Goal: Information Seeking & Learning: Learn about a topic

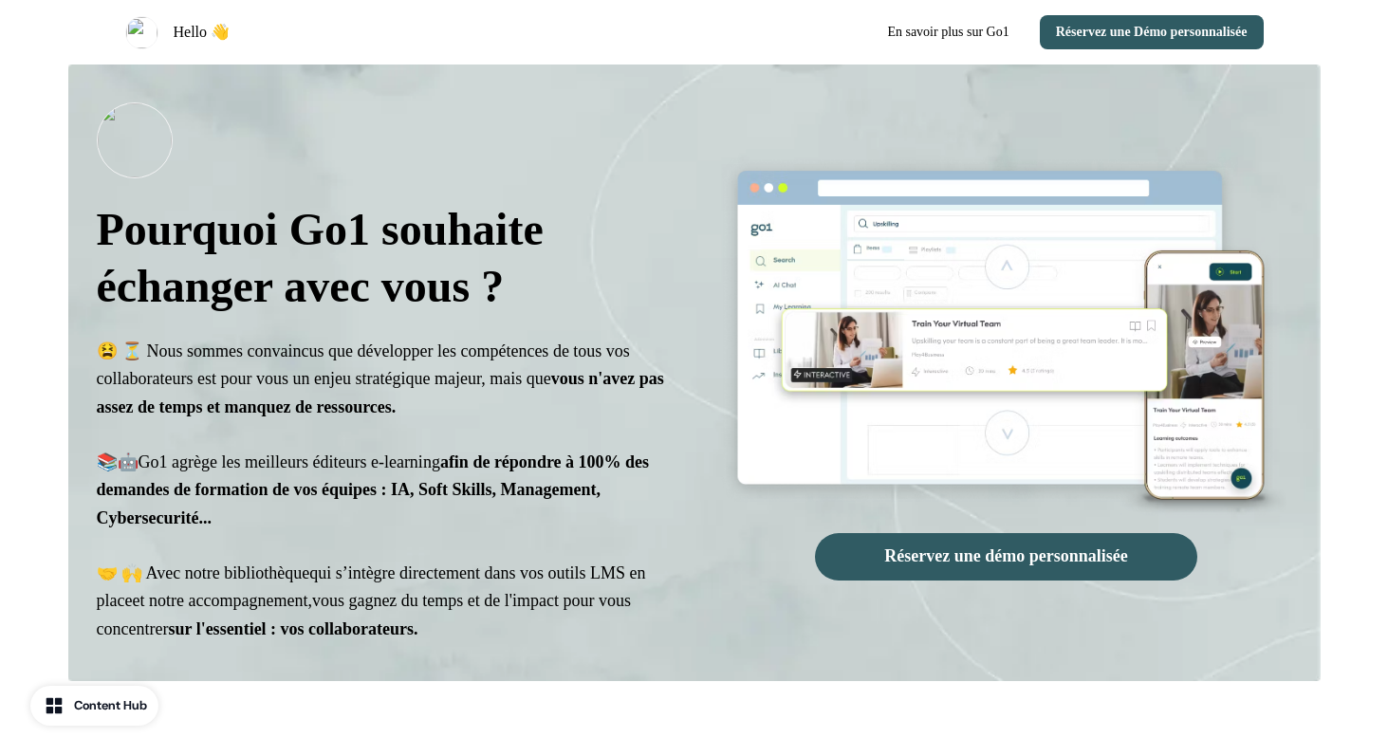
select select "**"
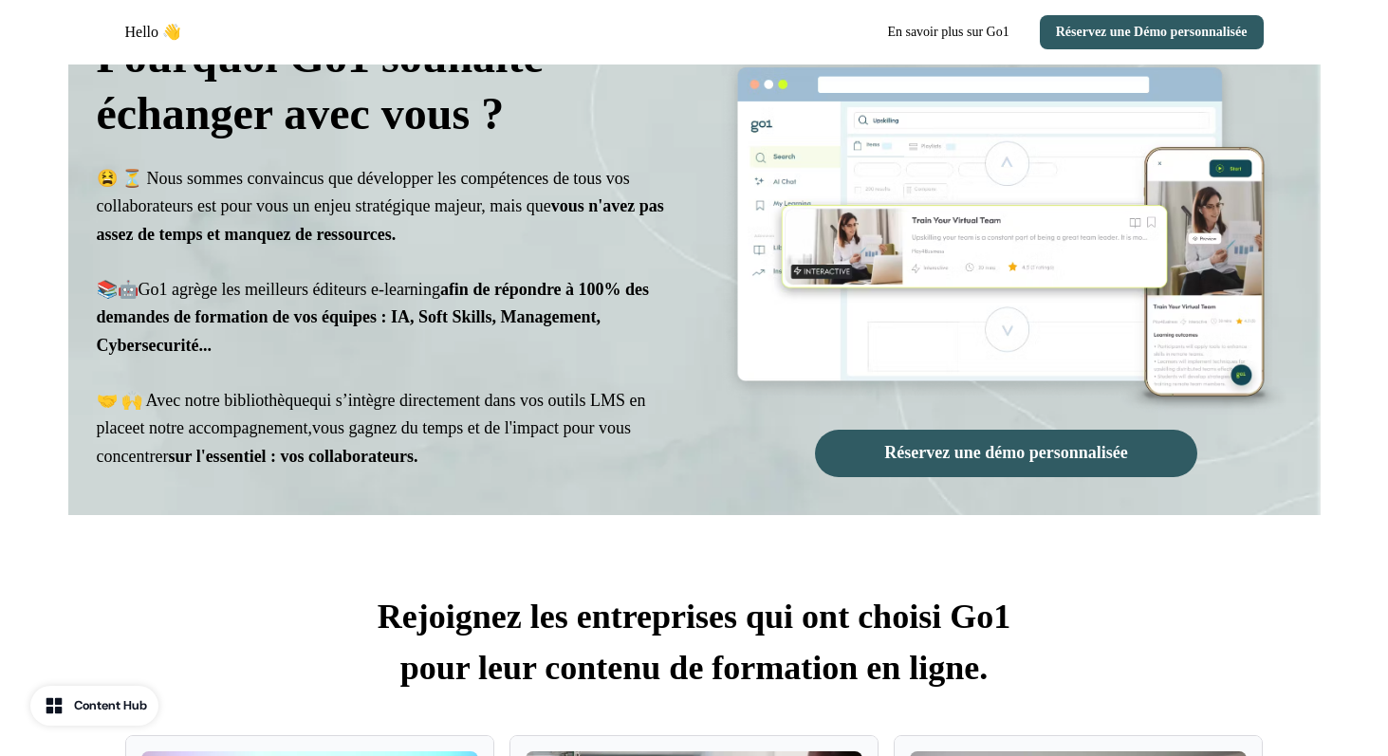
scroll to position [107, 0]
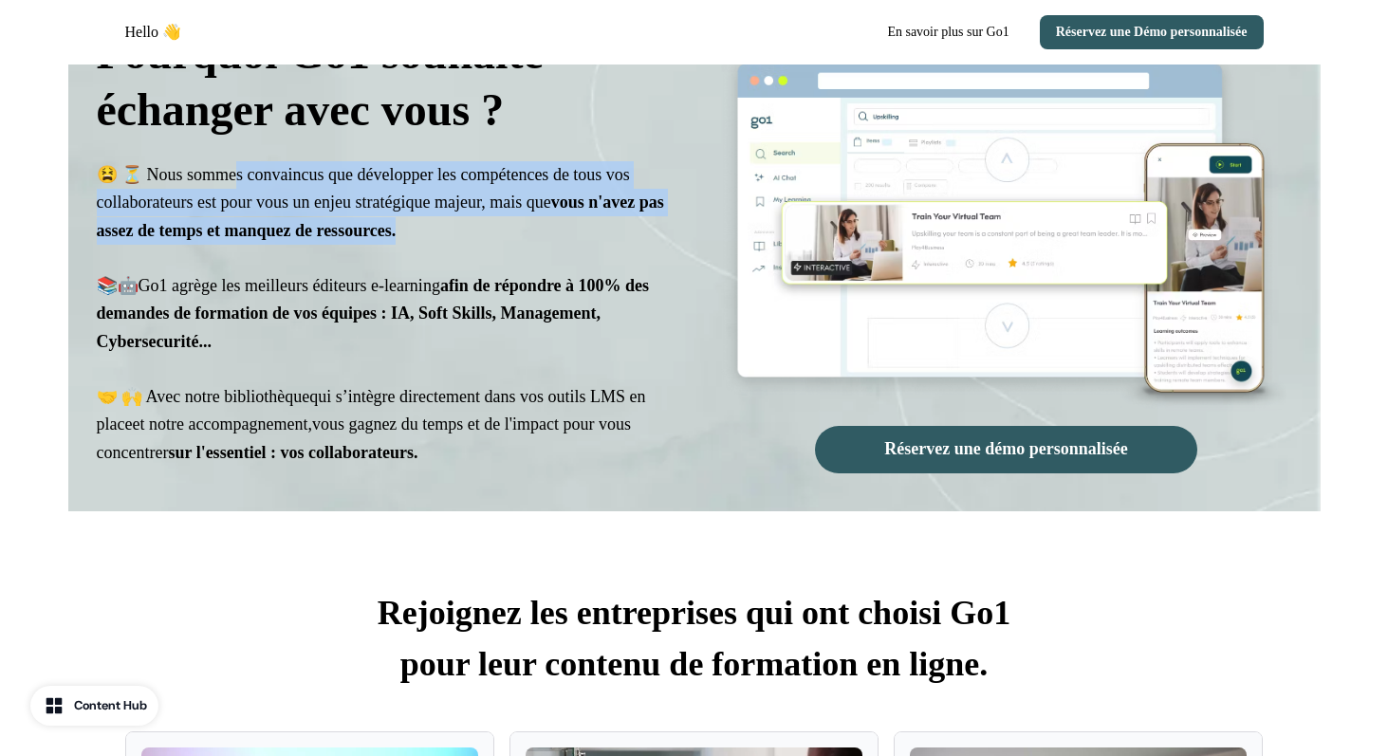
drag, startPoint x: 244, startPoint y: 180, endPoint x: 661, endPoint y: 232, distance: 419.8
click at [662, 233] on p "😫 ⏳ Nous sommes convaincus que développer les compétences de tous vos collabora…" at bounding box center [382, 314] width 571 height 306
click at [661, 232] on p "😫 ⏳ Nous sommes convaincus que développer les compétences de tous vos collabora…" at bounding box center [382, 314] width 571 height 306
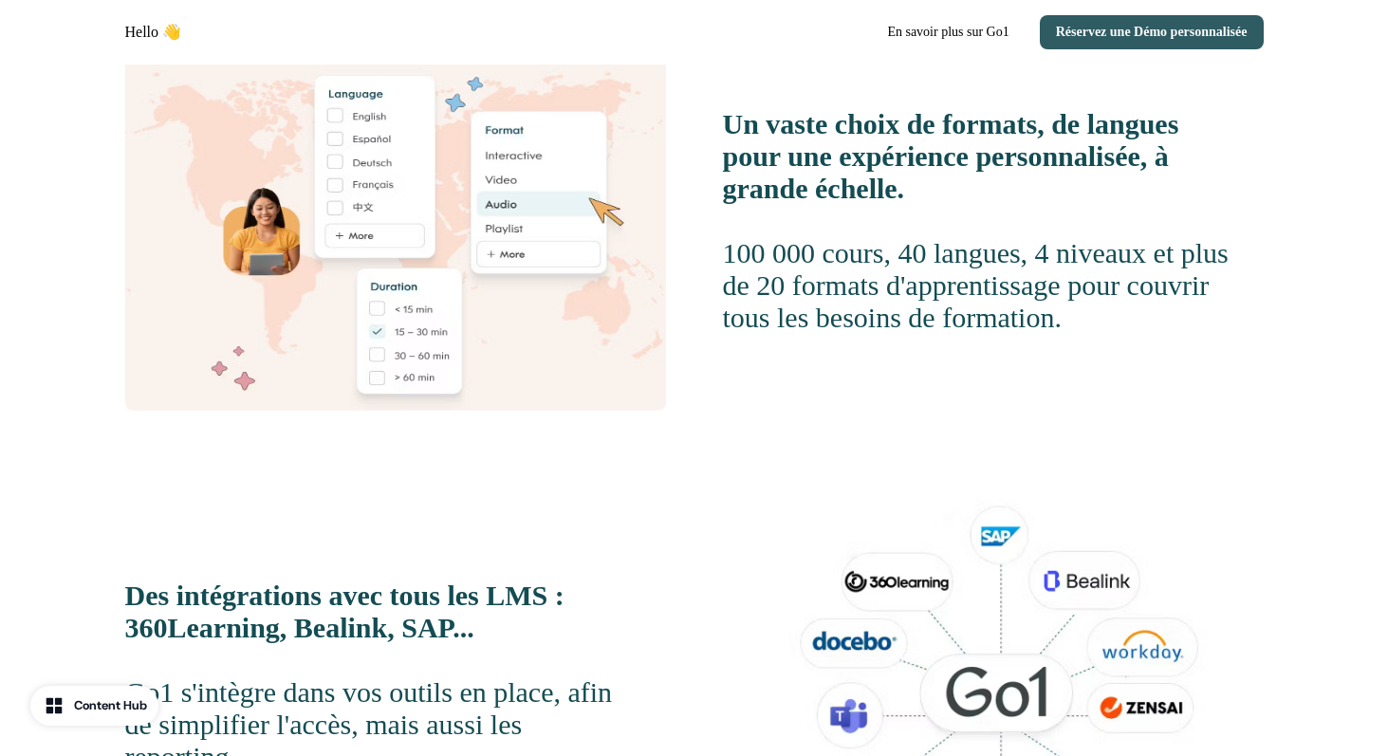
scroll to position [0, 0]
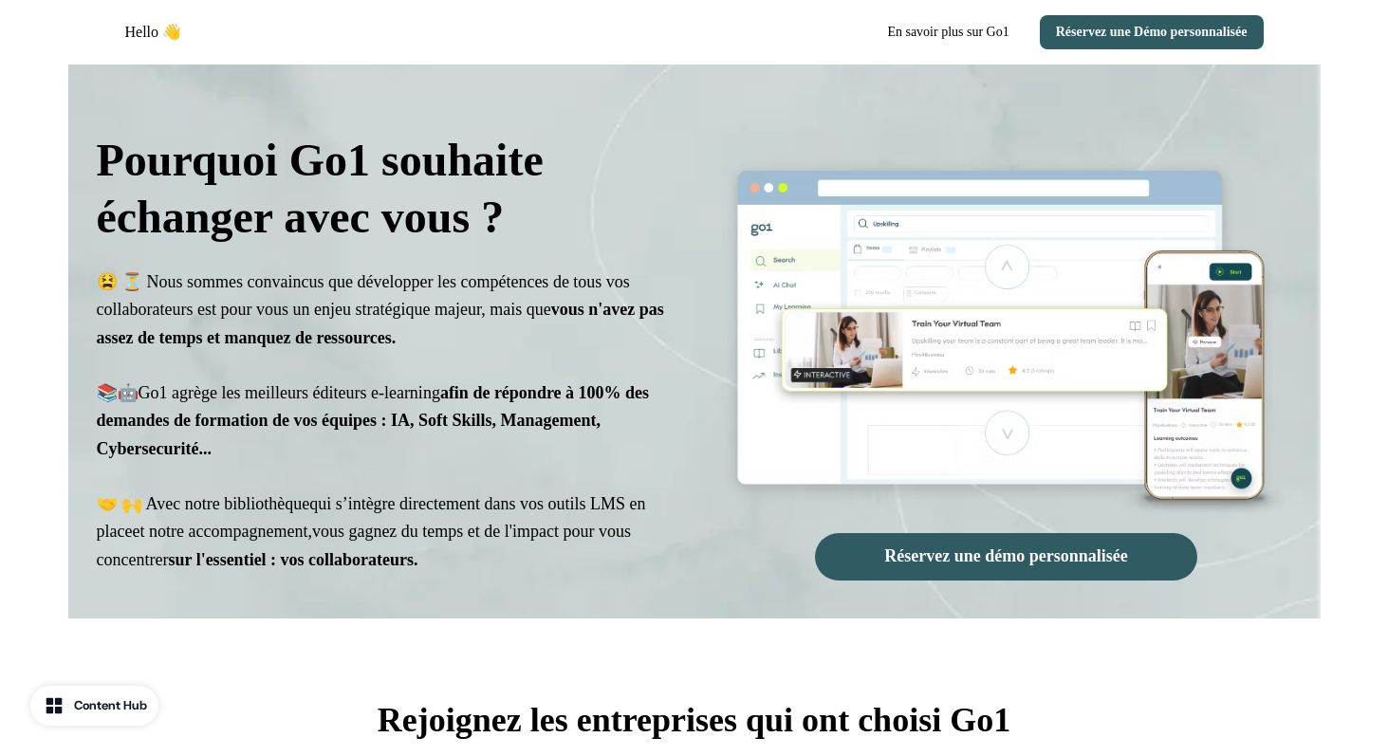
click at [84, 710] on div "Content Hub" at bounding box center [110, 706] width 73 height 19
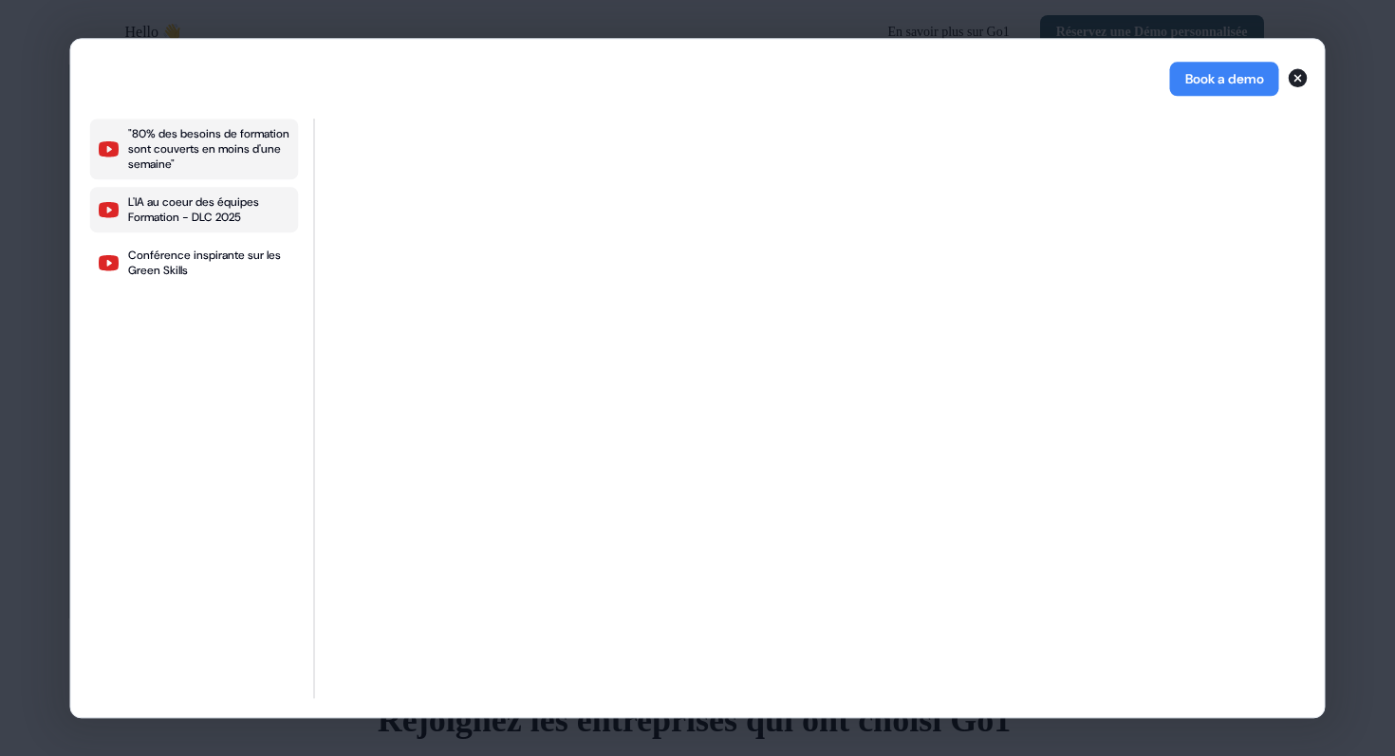
click at [200, 213] on div "L'IA au coeur des équipes Formation - DLC 2025" at bounding box center [209, 210] width 163 height 30
click at [252, 298] on div ""80% des besoins de formation sont couverts en moins d'une semaine" L'IA au coe…" at bounding box center [194, 409] width 209 height 580
click at [251, 298] on div ""80% des besoins de formation sont couverts en moins d'une semaine" L'IA au coe…" at bounding box center [194, 409] width 209 height 580
click at [230, 270] on div "Conférence inspirante sur les Green Skills" at bounding box center [209, 263] width 163 height 30
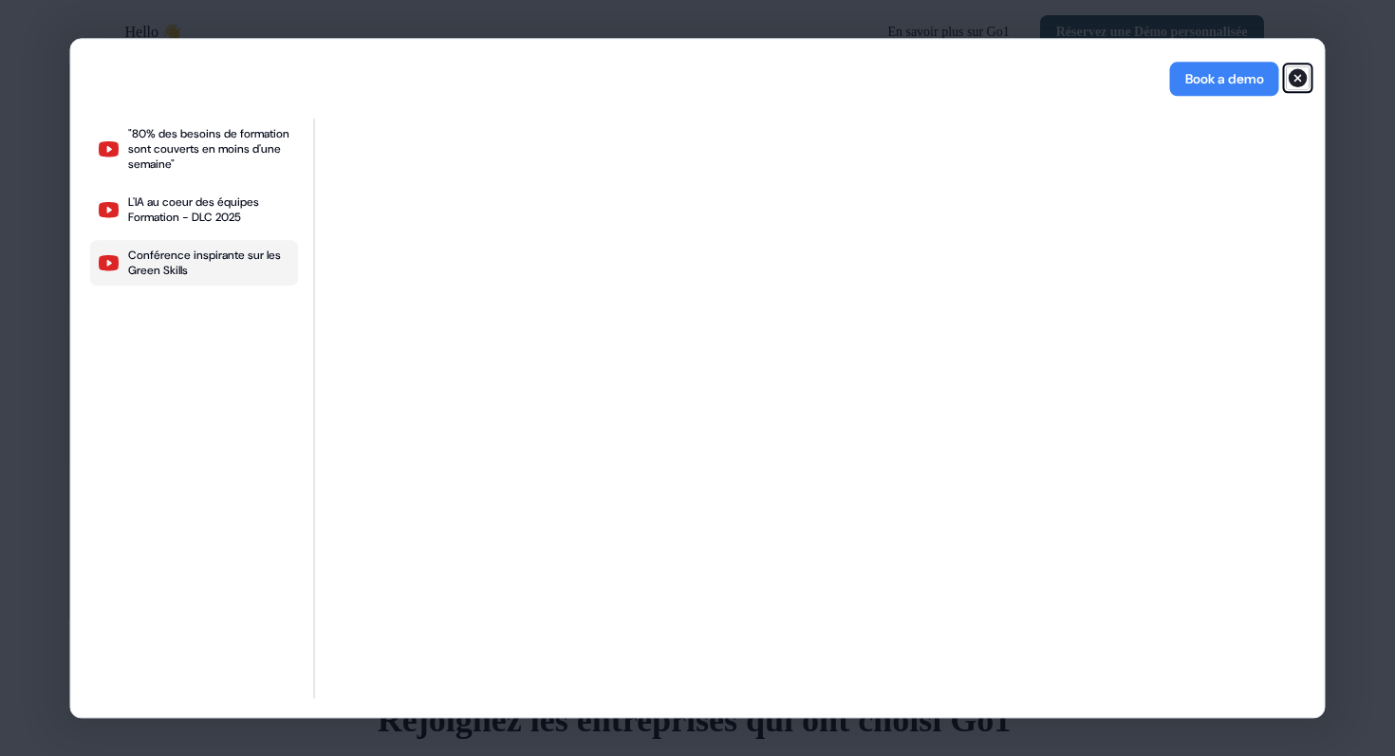
click at [1295, 82] on icon "button" at bounding box center [1298, 77] width 19 height 19
